Goal: Transaction & Acquisition: Subscribe to service/newsletter

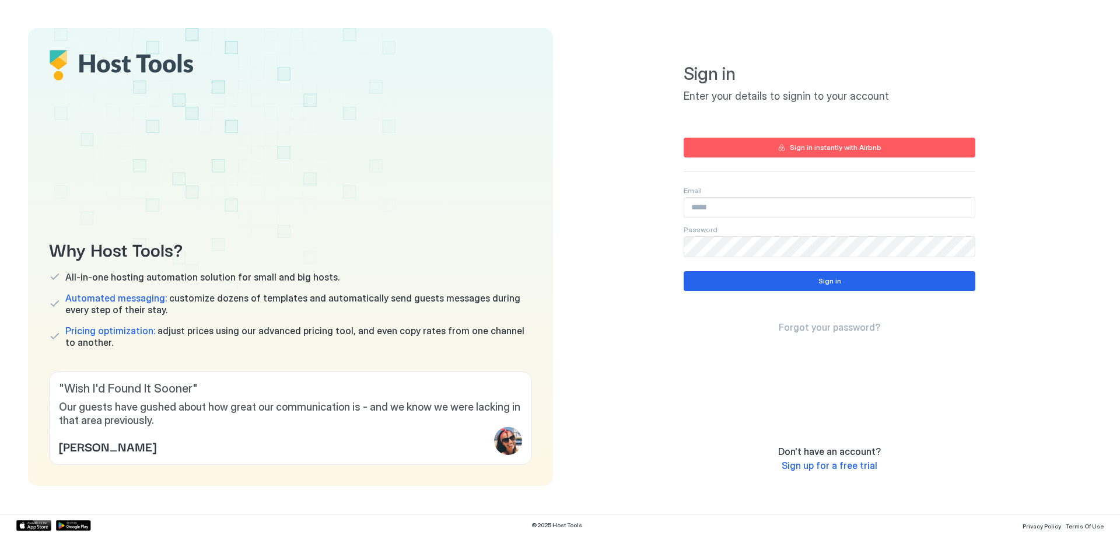
type input "**********"
click at [823, 278] on div "Sign in" at bounding box center [829, 281] width 23 height 11
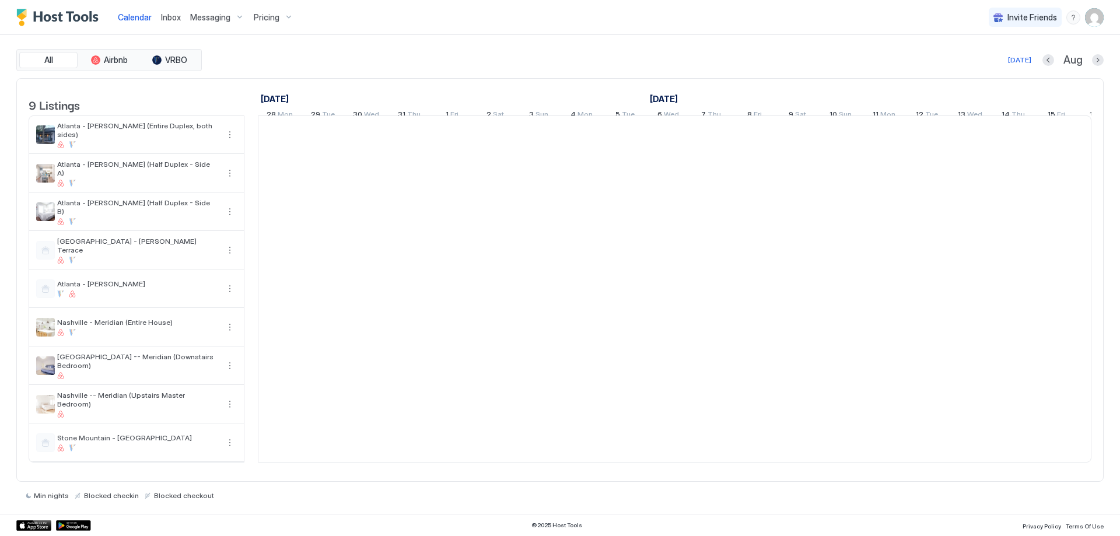
scroll to position [0, 648]
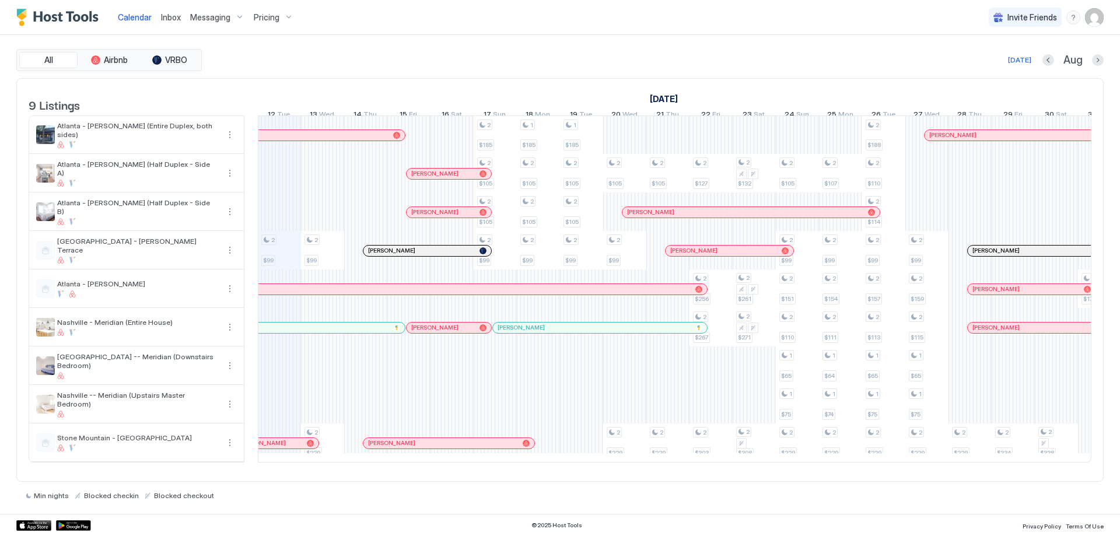
click at [268, 20] on span "Pricing" at bounding box center [267, 17] width 26 height 11
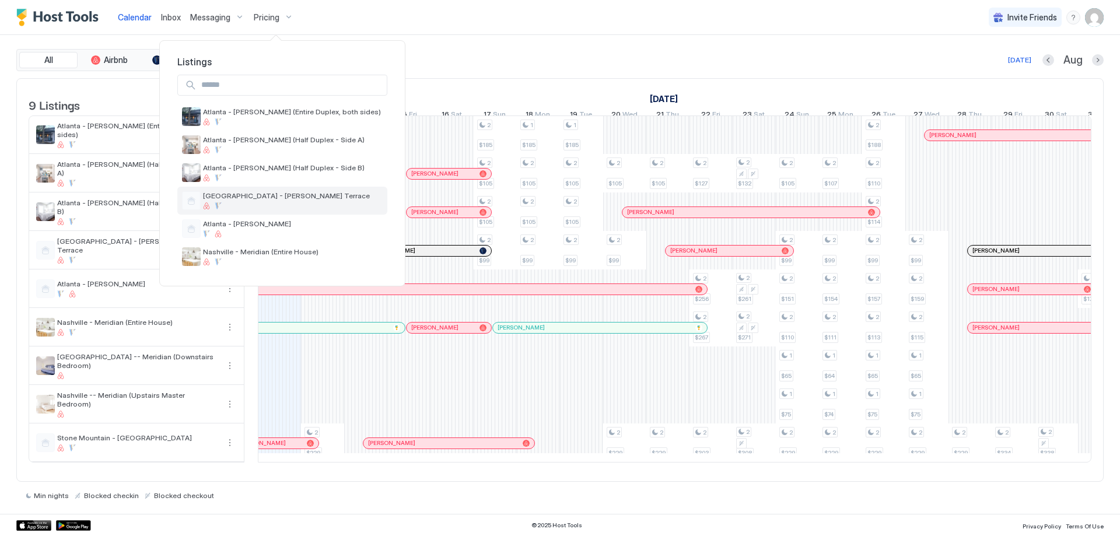
click at [247, 205] on div at bounding box center [286, 205] width 167 height 7
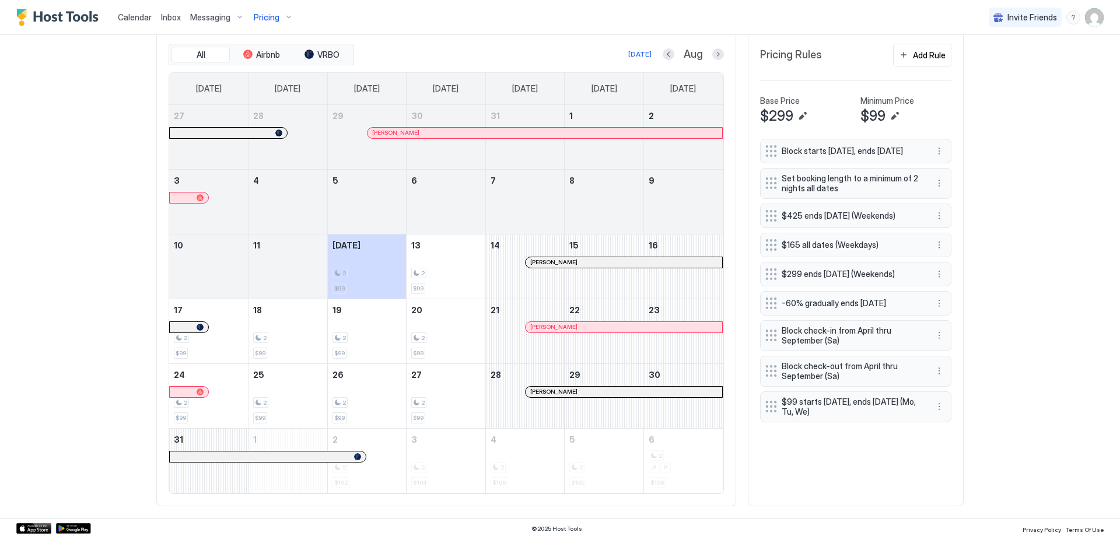
scroll to position [363, 0]
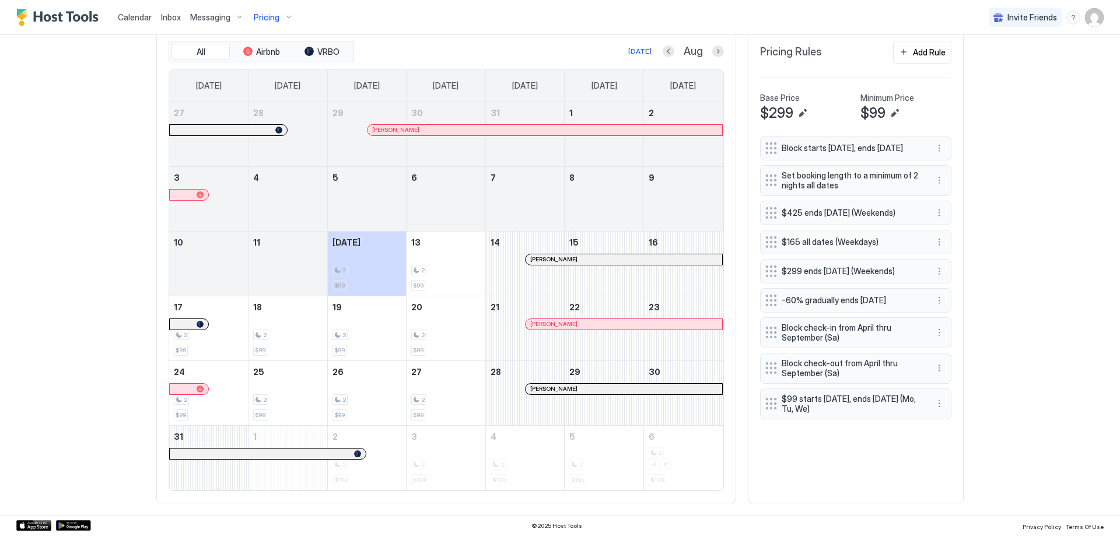
click at [1005, 358] on div "Calendar Inbox Messaging Pricing Invite Friends AS Home Pricing [GEOGRAPHIC_DAT…" at bounding box center [560, 268] width 1120 height 536
drag, startPoint x: 21, startPoint y: 157, endPoint x: 64, endPoint y: 4, distance: 159.4
click at [21, 157] on div "Calendar Inbox Messaging Pricing Invite Friends AS Home Pricing [GEOGRAPHIC_DAT…" at bounding box center [560, 268] width 1120 height 536
